Goal: Information Seeking & Learning: Compare options

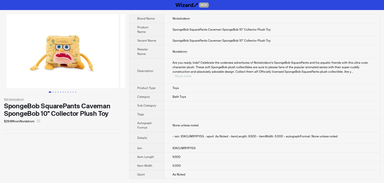
click at [191, 74] on button "Show more" at bounding box center [183, 76] width 17 height 4
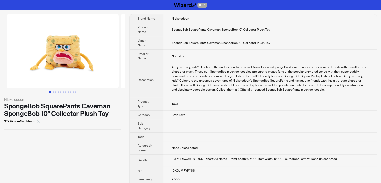
click at [42, 120] on button "button" at bounding box center [39, 121] width 8 height 8
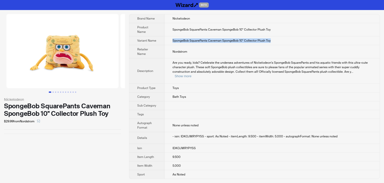
drag, startPoint x: 279, startPoint y: 40, endPoint x: 165, endPoint y: 40, distance: 113.9
click at [165, 40] on td "SpongeBob SquarePants Caveman SpongeBob 10" Collector Plush Toy" at bounding box center [272, 40] width 215 height 9
copy span "SpongeBob SquarePants Caveman SpongeBob 10" Collector Plush Toy"
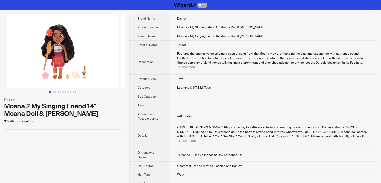
click at [34, 122] on icon "select" at bounding box center [32, 120] width 3 height 3
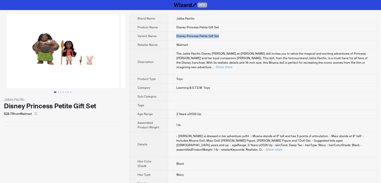
drag, startPoint x: 224, startPoint y: 35, endPoint x: 172, endPoint y: 36, distance: 51.8
click at [172, 36] on td "Disney Princess Petite Gift Set" at bounding box center [272, 36] width 208 height 9
copy span "Disney Princess Petite Gift Set"
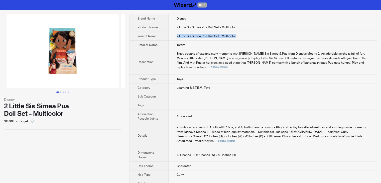
drag, startPoint x: 242, startPoint y: 35, endPoint x: 156, endPoint y: 35, distance: 85.6
click at [156, 35] on tr "Variant Name 2 Little Sis Simea Pua Doll Set - Multicolor" at bounding box center [252, 36] width 247 height 9
copy tr "2 Little Sis Simea Pua Doll Set - Multicolor"
click at [34, 122] on icon "select" at bounding box center [32, 120] width 3 height 3
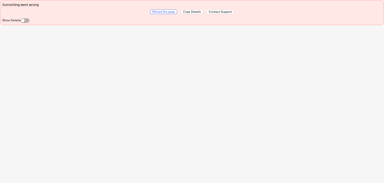
click at [166, 11] on span "Reload the page" at bounding box center [163, 12] width 23 height 4
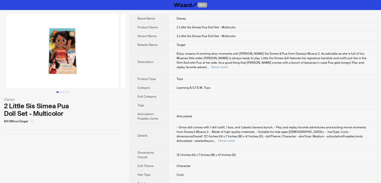
click at [33, 120] on icon "select" at bounding box center [32, 120] width 3 height 3
click at [34, 122] on icon "select" at bounding box center [32, 121] width 3 height 3
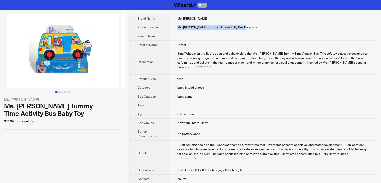
drag, startPoint x: 247, startPoint y: 27, endPoint x: 177, endPoint y: 27, distance: 70.1
click at [177, 27] on td "Ms. Rachel Tummy Time Activity Bus Baby Toy" at bounding box center [272, 27] width 207 height 9
copy span "Ms. Rachel Tummy Time Activity Bus Baby Toy"
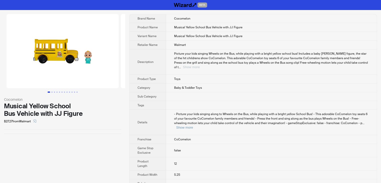
click at [183, 65] on button "Show more" at bounding box center [191, 67] width 17 height 4
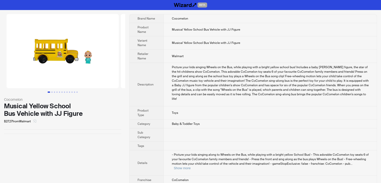
click at [35, 121] on icon "select" at bounding box center [35, 121] width 3 height 3
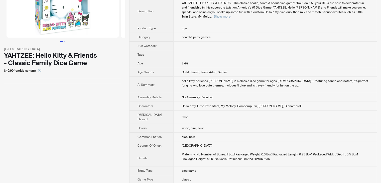
scroll to position [50, 0]
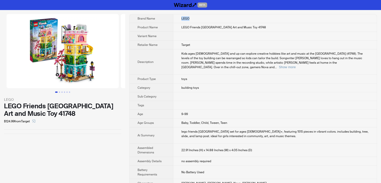
drag, startPoint x: 192, startPoint y: 19, endPoint x: 156, endPoint y: 17, distance: 35.9
click at [156, 17] on tr "Brand Name LEGO" at bounding box center [252, 18] width 247 height 9
click at [229, 44] on td "Target" at bounding box center [274, 45] width 203 height 9
drag, startPoint x: 248, startPoint y: 27, endPoint x: 242, endPoint y: 29, distance: 6.6
click at [242, 29] on td "LEGO Friends Heartlake City Community Center Art and Music Toy 41748" at bounding box center [274, 27] width 203 height 9
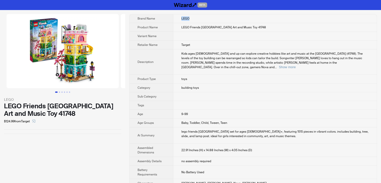
drag, startPoint x: 189, startPoint y: 18, endPoint x: 173, endPoint y: 20, distance: 16.1
click at [173, 20] on td "LEGO" at bounding box center [274, 18] width 203 height 9
click at [248, 28] on span "LEGO Friends Heartlake City Community Center Art and Music Toy 41748" at bounding box center [223, 27] width 85 height 4
click at [244, 132] on div "lego friends heartlake city community center set for ages 9+, featuring 1515 pi…" at bounding box center [274, 133] width 187 height 9
drag, startPoint x: 178, startPoint y: 110, endPoint x: 190, endPoint y: 108, distance: 12.1
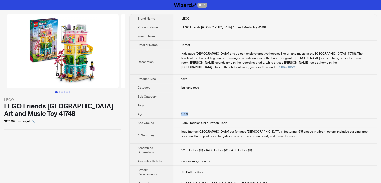
click at [190, 110] on td "9-99" at bounding box center [274, 114] width 203 height 9
click at [196, 110] on td "9-99" at bounding box center [274, 114] width 203 height 9
click at [204, 112] on td "9-99" at bounding box center [274, 114] width 203 height 9
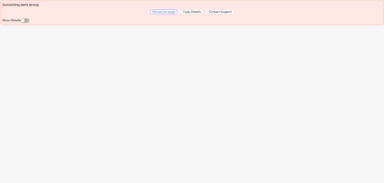
click at [168, 12] on span "Reload the page" at bounding box center [163, 12] width 23 height 4
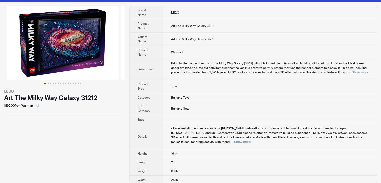
scroll to position [9, 0]
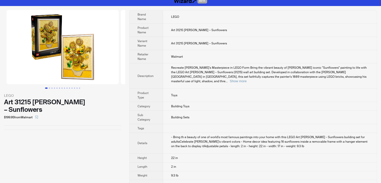
scroll to position [9, 0]
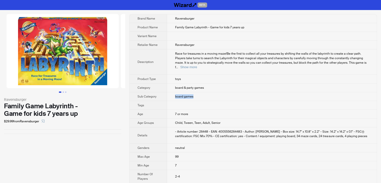
drag, startPoint x: 199, startPoint y: 92, endPoint x: 230, endPoint y: 31, distance: 68.5
click at [168, 95] on td "board games" at bounding box center [271, 96] width 209 height 9
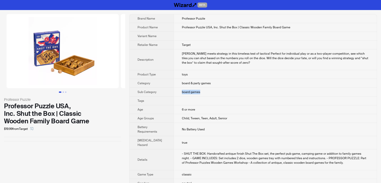
click at [164, 95] on tr "Sub Category board games" at bounding box center [252, 92] width 247 height 9
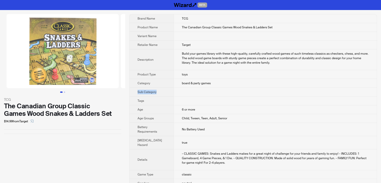
drag, startPoint x: 218, startPoint y: 82, endPoint x: 183, endPoint y: 87, distance: 35.7
click at [183, 87] on tbody "Brand Name TCG Product Name The Canadian Group Classic Games Wood Snakes & Ladd…" at bounding box center [252, 163] width 247 height 298
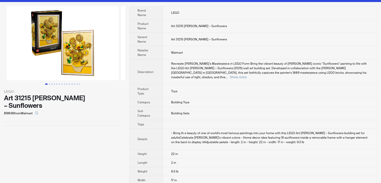
scroll to position [9, 0]
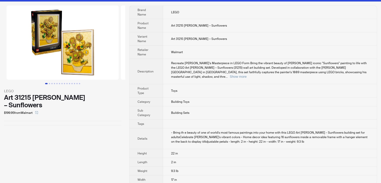
drag, startPoint x: 236, startPoint y: 25, endPoint x: 171, endPoint y: 28, distance: 65.4
click at [171, 28] on td "Art 31215 [PERSON_NAME] – Sunflowers" at bounding box center [269, 25] width 213 height 13
copy span "Art 31215 [PERSON_NAME] – Sunflowers"
click at [255, 30] on td "Art 31215 [PERSON_NAME] – Sunflowers" at bounding box center [269, 25] width 213 height 13
click at [50, 84] on button "Go to slide 2" at bounding box center [49, 83] width 1 height 1
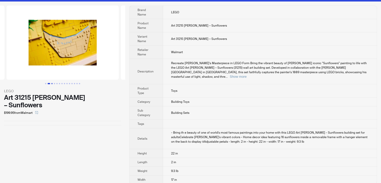
click at [53, 84] on button "Go to slide 3" at bounding box center [51, 83] width 1 height 1
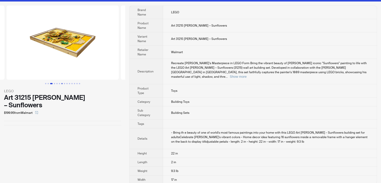
click at [61, 83] on button "Go to slide 7" at bounding box center [61, 83] width 1 height 1
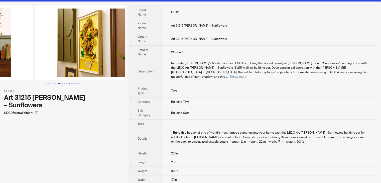
click at [69, 83] on button "Go to slide 10" at bounding box center [69, 83] width 1 height 1
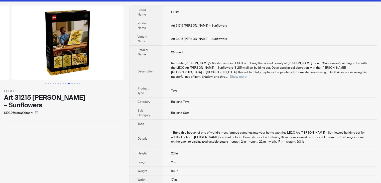
scroll to position [0, 1027]
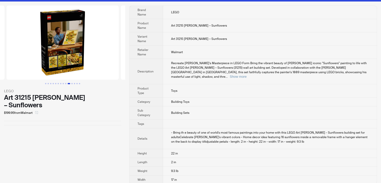
click at [38, 111] on icon "select" at bounding box center [36, 112] width 3 height 3
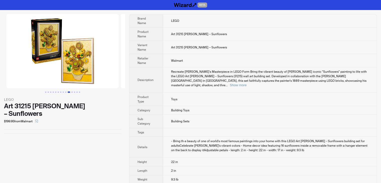
scroll to position [0, 1027]
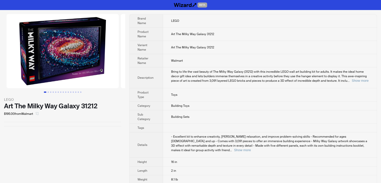
click at [38, 113] on icon "select" at bounding box center [37, 113] width 3 height 3
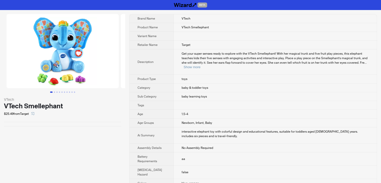
scroll to position [113, 0]
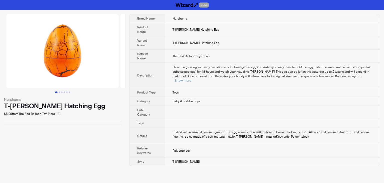
click at [59, 113] on icon "select" at bounding box center [59, 113] width 3 height 3
drag, startPoint x: 212, startPoint y: 28, endPoint x: 164, endPoint y: 31, distance: 47.9
click at [164, 31] on td "T-[PERSON_NAME] Hatching Egg" at bounding box center [272, 29] width 216 height 13
copy span "T-[PERSON_NAME] Hatching Egg"
click at [219, 33] on td "T-[PERSON_NAME] Hatching Egg" at bounding box center [272, 29] width 216 height 13
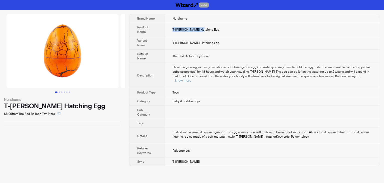
drag, startPoint x: 214, startPoint y: 30, endPoint x: 166, endPoint y: 29, distance: 47.8
click at [166, 29] on td "T-[PERSON_NAME] Hatching Egg" at bounding box center [272, 29] width 216 height 13
copy span "T-[PERSON_NAME] Hatching Egg"
click at [59, 114] on icon "select" at bounding box center [59, 113] width 3 height 3
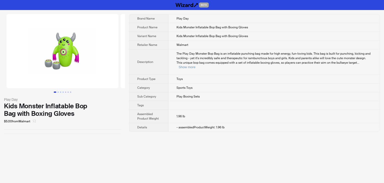
click at [35, 121] on icon "select" at bounding box center [34, 120] width 3 height 3
drag, startPoint x: 257, startPoint y: 26, endPoint x: 171, endPoint y: 30, distance: 85.9
click at [171, 30] on td "Kids Monster Inflatable Bop Bag with Boxing Gloves" at bounding box center [274, 27] width 211 height 9
copy span "Kids Monster Inflatable Bop Bag with Boxing Gloves"
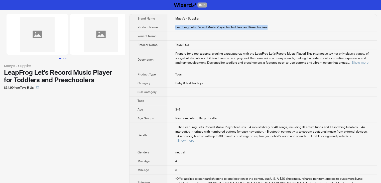
drag, startPoint x: 276, startPoint y: 29, endPoint x: 167, endPoint y: 29, distance: 108.4
click at [167, 29] on td "LeapFrog Let's Record Music Player for Toddlers and Preschoolers" at bounding box center [271, 27] width 209 height 9
copy span "LeapFrog Let's Record Music Player for Toddlers and Preschoolers"
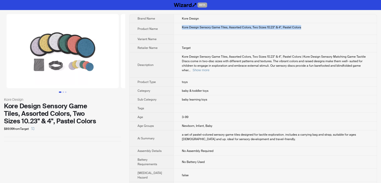
drag, startPoint x: 304, startPoint y: 25, endPoint x: 171, endPoint y: 30, distance: 133.0
click at [173, 30] on td "Kore Design Sensory Game Tiles, Assorted Colors, Two Sizes 10.23" & 4", Pastel …" at bounding box center [274, 29] width 203 height 12
copy div "Kore Design Sensory Game Tiles, Assorted Colors, Two Sizes 10.23" & 4", Pastel …"
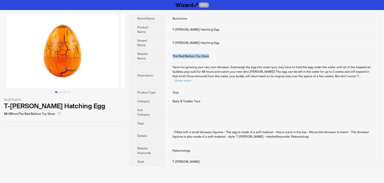
drag, startPoint x: 219, startPoint y: 52, endPoint x: 168, endPoint y: 57, distance: 51.8
click at [168, 57] on td "The Red Balloon Toy Store" at bounding box center [272, 56] width 216 height 13
copy span "The Red Balloon Toy Store"
click at [183, 88] on td "Toys" at bounding box center [272, 92] width 216 height 9
drag, startPoint x: 183, startPoint y: 85, endPoint x: 170, endPoint y: 89, distance: 14.2
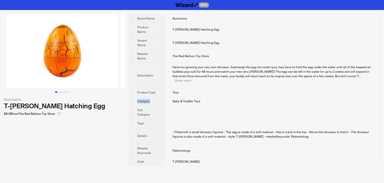
click at [170, 89] on tbody "Brand Name Nurchums Product Name T-Rex Hatching Egg Variant Name T-Rex Hatching…" at bounding box center [254, 89] width 251 height 151
click at [183, 88] on td "Toys" at bounding box center [272, 92] width 216 height 9
click at [224, 51] on td "The Red Balloon Toy Store" at bounding box center [272, 56] width 216 height 13
drag, startPoint x: 210, startPoint y: 42, endPoint x: 166, endPoint y: 46, distance: 43.5
click at [167, 42] on td "T-Rex Hatching Egg" at bounding box center [272, 42] width 216 height 13
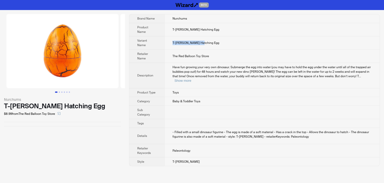
copy span "T-Rex Hatching Egg"
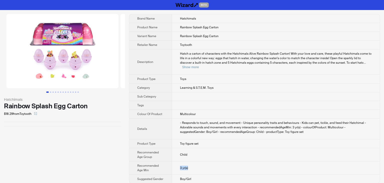
drag, startPoint x: 179, startPoint y: 164, endPoint x: 188, endPoint y: 164, distance: 8.8
click at [188, 164] on td "3 yr(s)" at bounding box center [276, 167] width 208 height 13
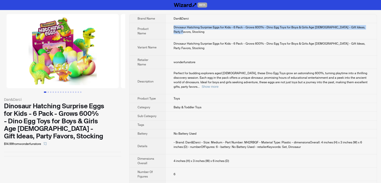
drag, startPoint x: 173, startPoint y: 27, endPoint x: 371, endPoint y: 28, distance: 198.2
click at [371, 28] on td "Dinosaur Hatching Surprise Eggs for Kids - 6 Pack - Grows 600% - Dino Egg Toys …" at bounding box center [270, 31] width 211 height 16
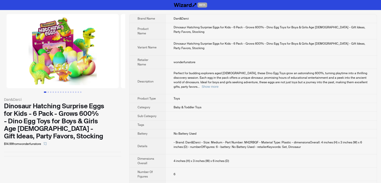
drag, startPoint x: 173, startPoint y: 26, endPoint x: 366, endPoint y: 29, distance: 193.5
click at [366, 29] on td "Dinosaur Hatching Surprise Eggs for Kids - 6 Pack - Grows 600% - Dino Egg Toys …" at bounding box center [270, 31] width 211 height 16
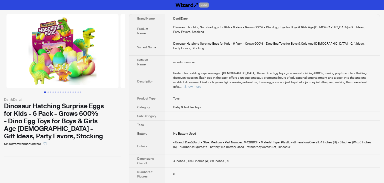
drag, startPoint x: 366, startPoint y: 29, endPoint x: 373, endPoint y: 30, distance: 7.9
click at [373, 30] on td "Dinosaur Hatching Surprise Eggs for Kids - 6 Pack - Grows 600% - Dino Egg Toys …" at bounding box center [272, 31] width 215 height 16
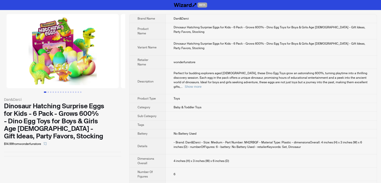
drag, startPoint x: 369, startPoint y: 28, endPoint x: 353, endPoint y: 32, distance: 17.2
click at [366, 31] on td "Dinosaur Hatching Surprise Eggs for Kids - 6 Pack - Grows 600% - Dino Egg Toys …" at bounding box center [270, 31] width 211 height 16
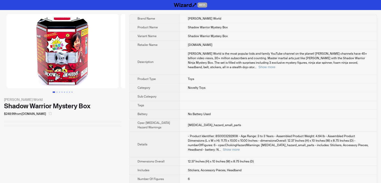
click at [49, 114] on icon "select" at bounding box center [50, 113] width 3 height 3
drag, startPoint x: 228, startPoint y: 36, endPoint x: 177, endPoint y: 39, distance: 51.1
click at [179, 39] on td "Shadow Warrior Mystery Box" at bounding box center [277, 36] width 197 height 9
copy span "Shadow Warrior Mystery Box"
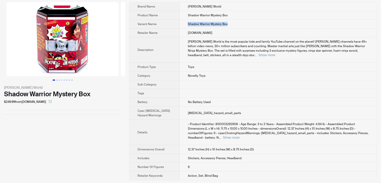
scroll to position [13, 0]
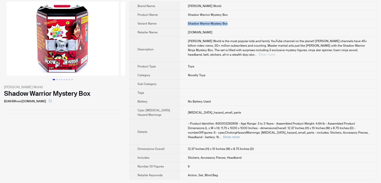
click at [275, 53] on button "Show more" at bounding box center [266, 55] width 17 height 4
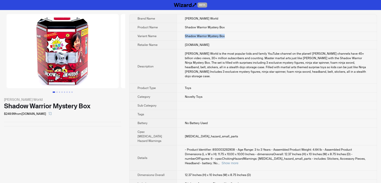
scroll to position [0, 0]
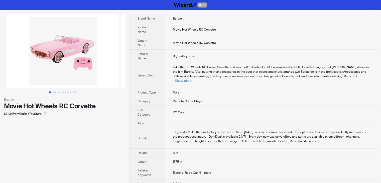
click at [47, 112] on icon "select" at bounding box center [45, 113] width 3 height 3
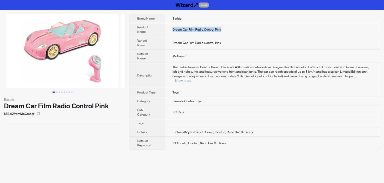
drag, startPoint x: 233, startPoint y: 29, endPoint x: 164, endPoint y: 33, distance: 69.7
click at [164, 33] on tr "Product Name Dream Car Film Radio Control Pink" at bounding box center [254, 29] width 251 height 13
copy tr "Dream Car Film Radio Control Pink"
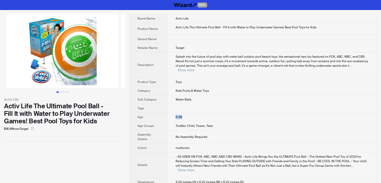
drag, startPoint x: 175, startPoint y: 111, endPoint x: 192, endPoint y: 111, distance: 17.0
click at [192, 113] on td "6-99" at bounding box center [271, 117] width 209 height 9
click at [201, 113] on td "6-99" at bounding box center [271, 117] width 209 height 9
drag, startPoint x: 206, startPoint y: 86, endPoint x: 216, endPoint y: 85, distance: 10.3
click at [216, 86] on td "Kids Pools & Water Toys" at bounding box center [271, 90] width 209 height 9
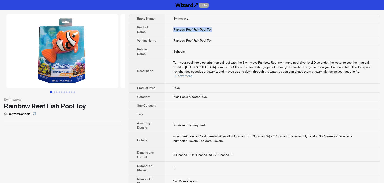
drag, startPoint x: 222, startPoint y: 29, endPoint x: 165, endPoint y: 30, distance: 56.6
click at [165, 30] on td "Rainbow Reef Fish Pool Toy" at bounding box center [272, 29] width 215 height 13
copy span "Rainbow Reef Fish Pool Toy"
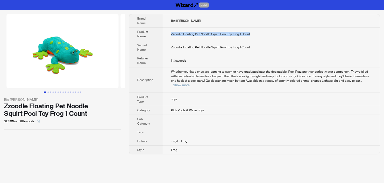
drag, startPoint x: 255, startPoint y: 32, endPoint x: 171, endPoint y: 40, distance: 84.2
click at [171, 40] on td "Zzoodle Floating Pet Noodle Squirt Pool Toy Frog 1 Count" at bounding box center [271, 34] width 217 height 13
copy span "Zzoodle Floating Pet Noodle Squirt Pool Toy Frog 1 Count"
